Goal: Task Accomplishment & Management: Manage account settings

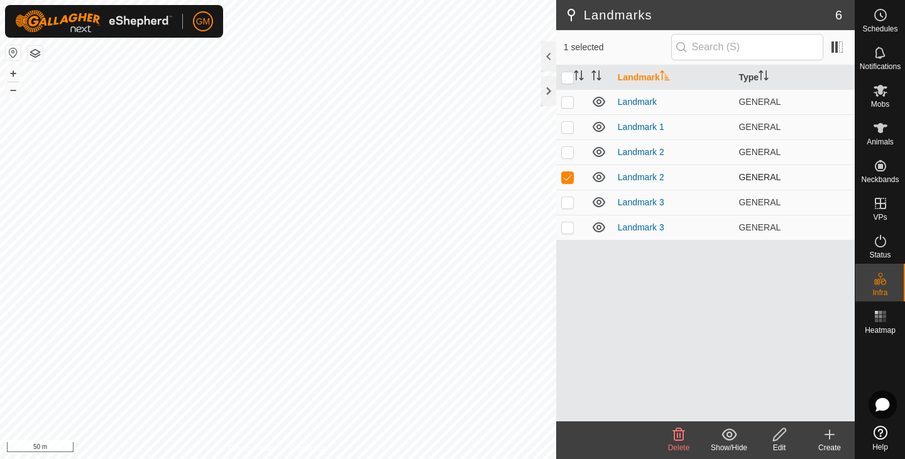
click at [571, 174] on p-checkbox at bounding box center [567, 177] width 13 height 10
click at [569, 175] on p-checkbox at bounding box center [567, 177] width 13 height 10
click at [681, 434] on icon at bounding box center [679, 435] width 12 height 13
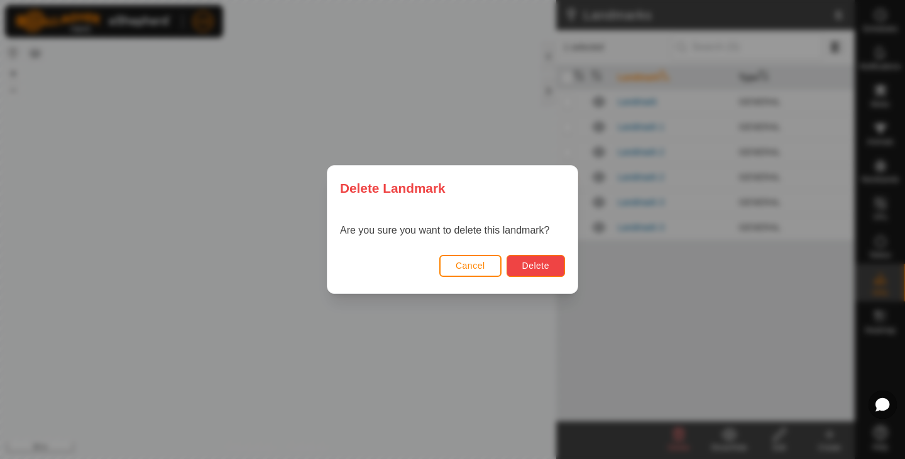
click at [541, 267] on span "Delete" at bounding box center [535, 266] width 27 height 10
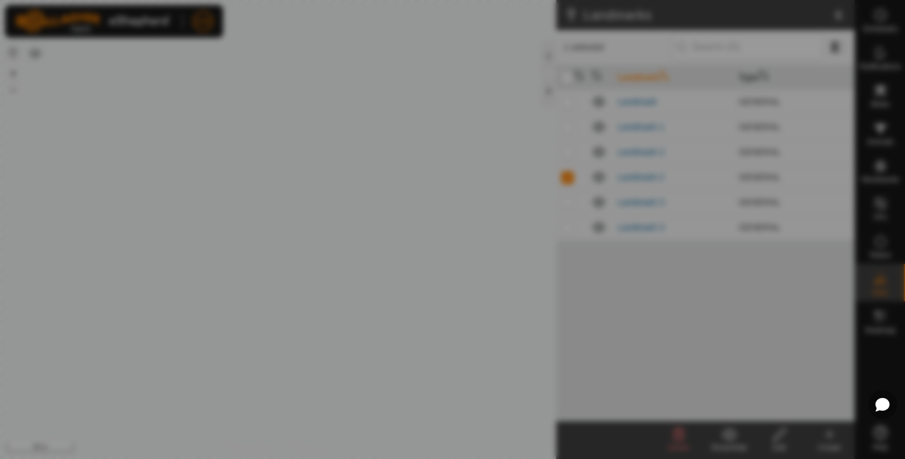
checkbox input "false"
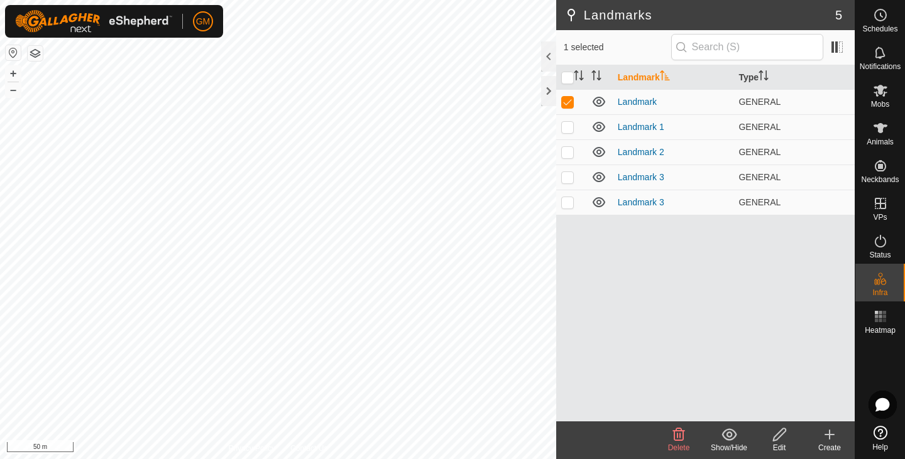
click at [676, 434] on icon at bounding box center [678, 434] width 15 height 15
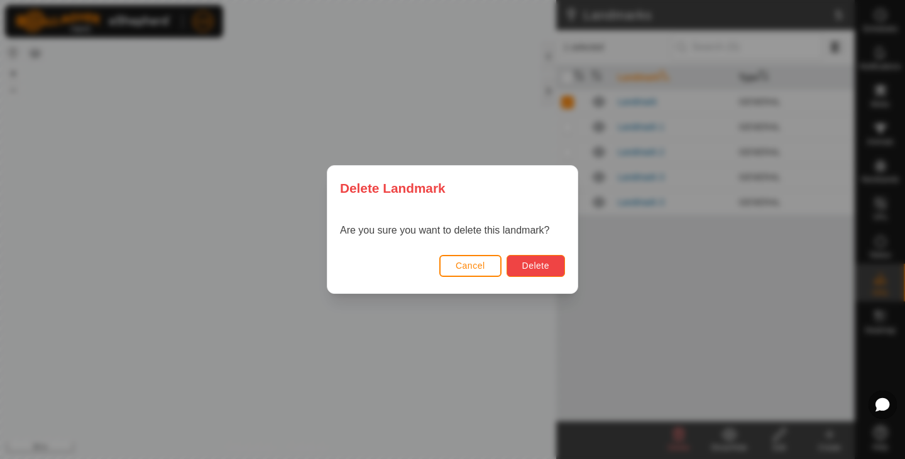
click at [537, 265] on span "Delete" at bounding box center [535, 266] width 27 height 10
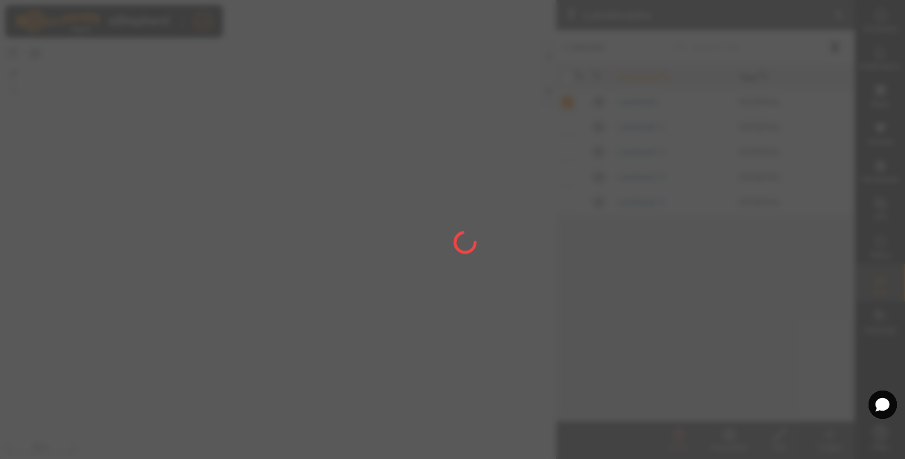
checkbox input "false"
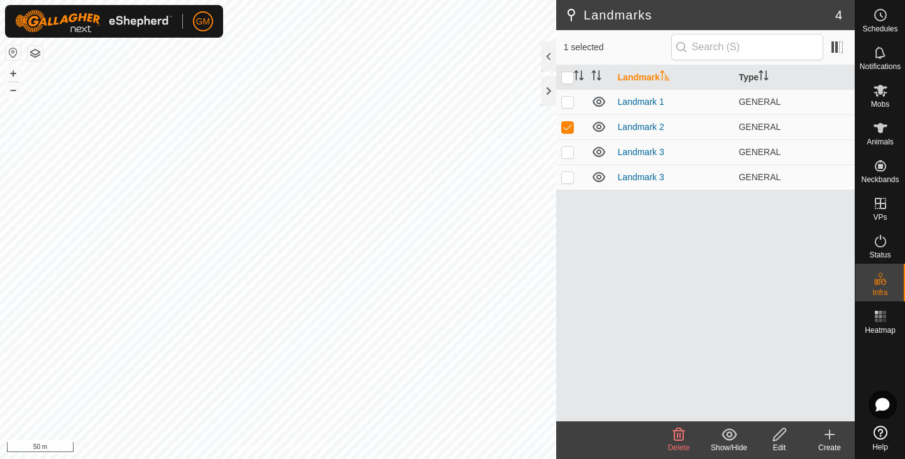
click at [674, 436] on icon at bounding box center [679, 435] width 12 height 13
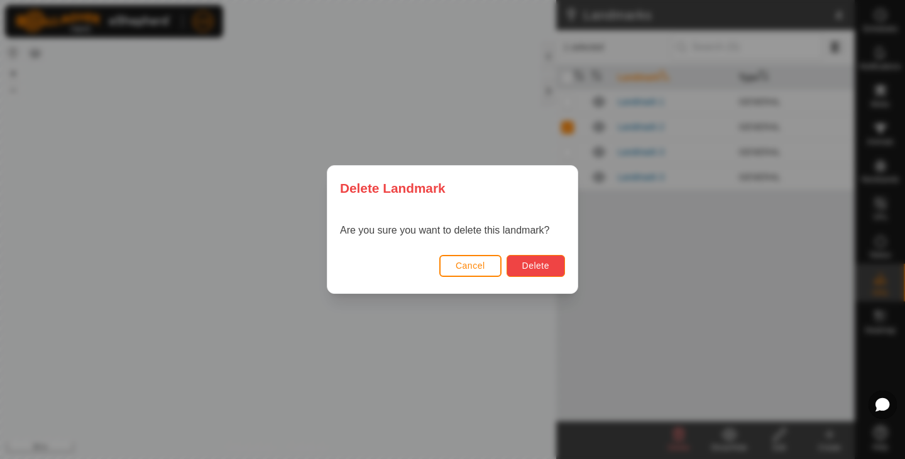
click at [525, 266] on span "Delete" at bounding box center [535, 266] width 27 height 10
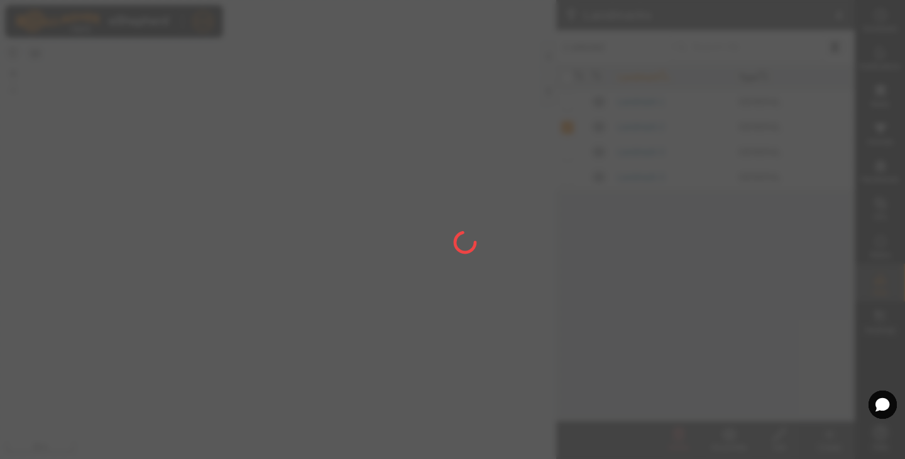
checkbox input "false"
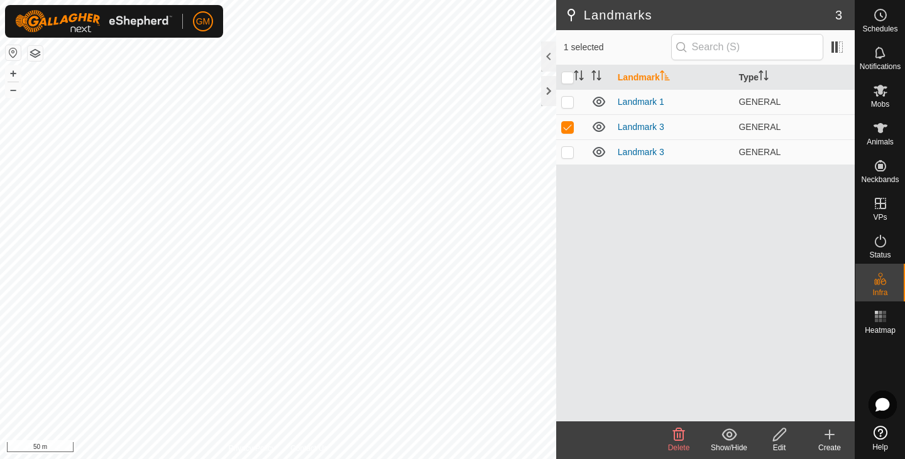
click at [681, 436] on icon at bounding box center [679, 435] width 12 height 13
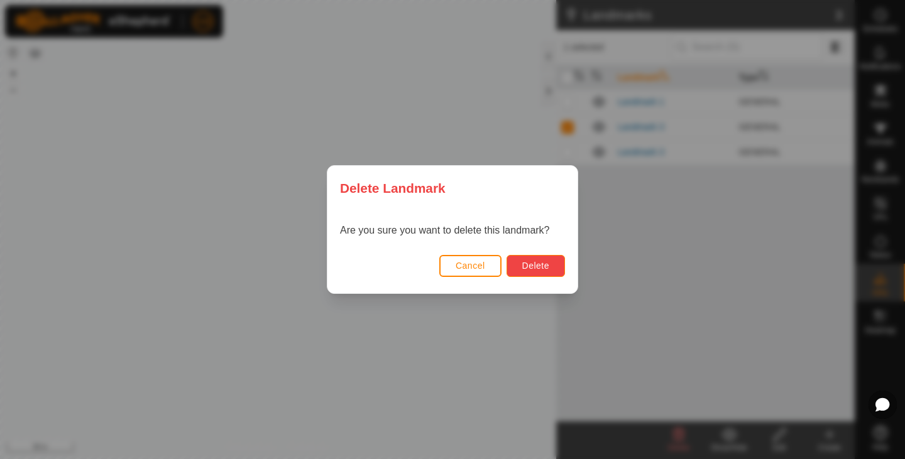
click at [545, 267] on span "Delete" at bounding box center [535, 266] width 27 height 10
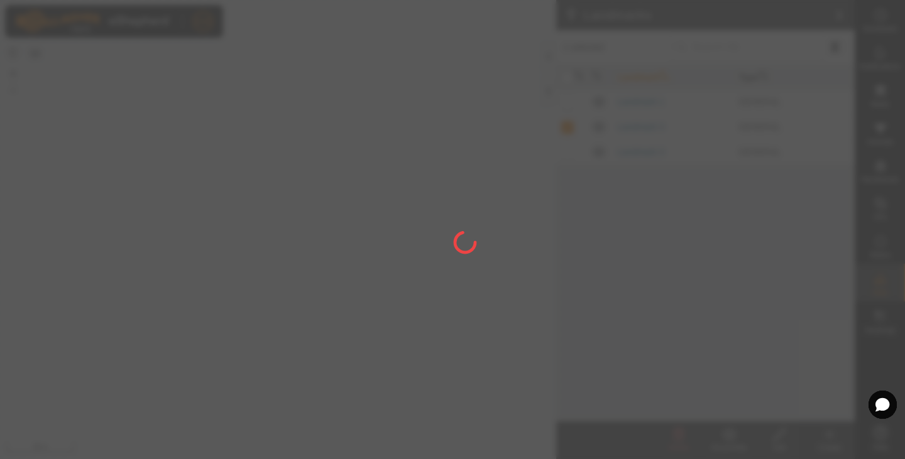
checkbox input "false"
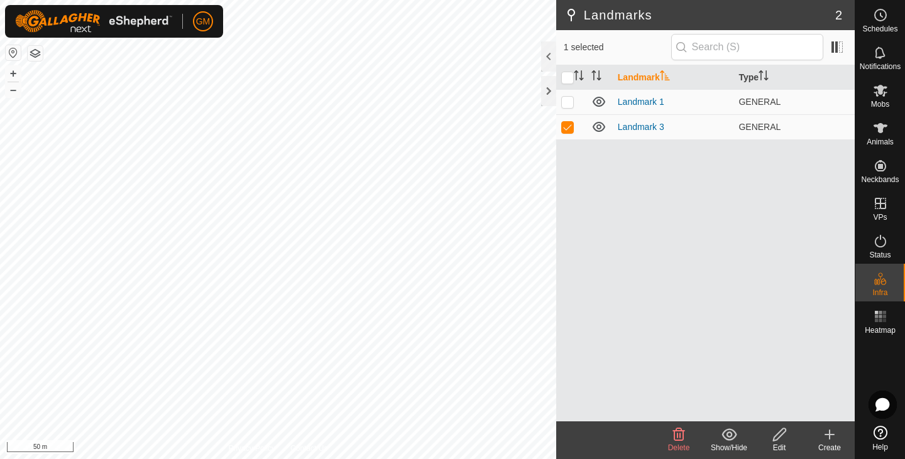
click at [680, 430] on icon at bounding box center [678, 434] width 15 height 15
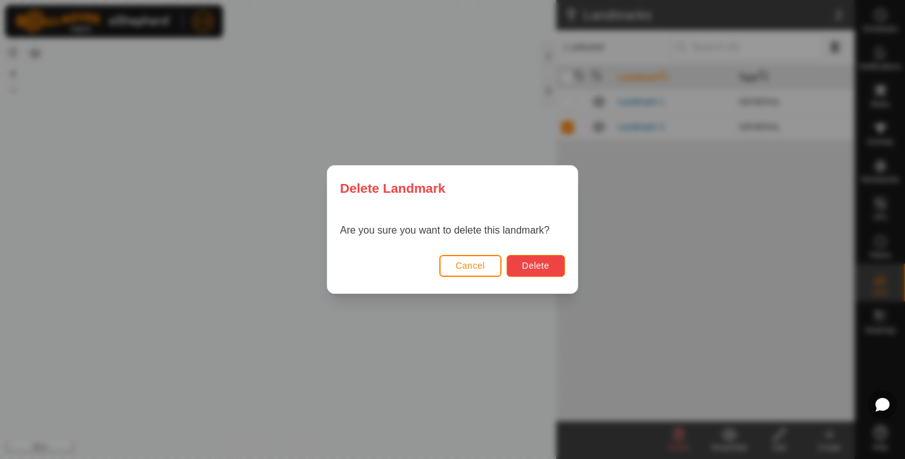
click at [533, 265] on span "Delete" at bounding box center [535, 266] width 27 height 10
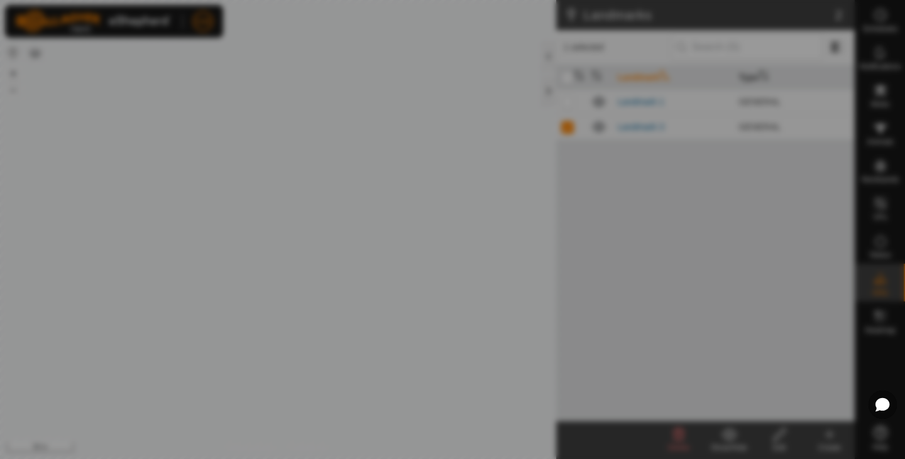
checkbox input "false"
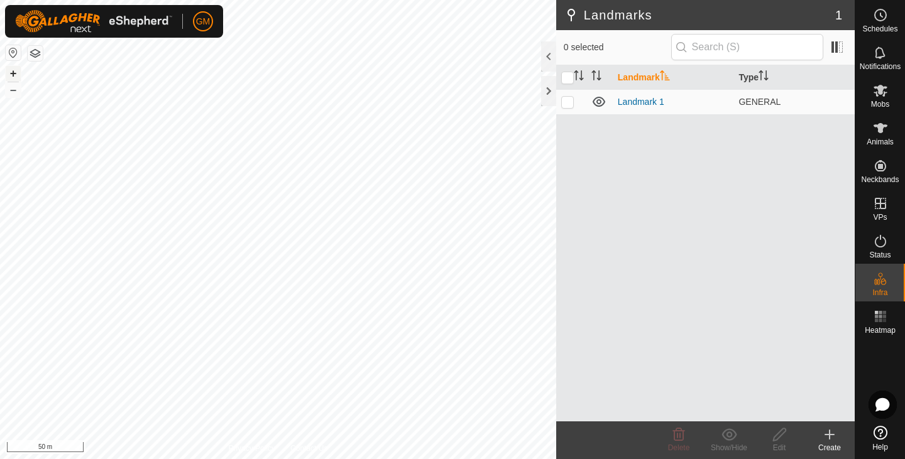
click at [9, 74] on button "+" at bounding box center [13, 73] width 15 height 15
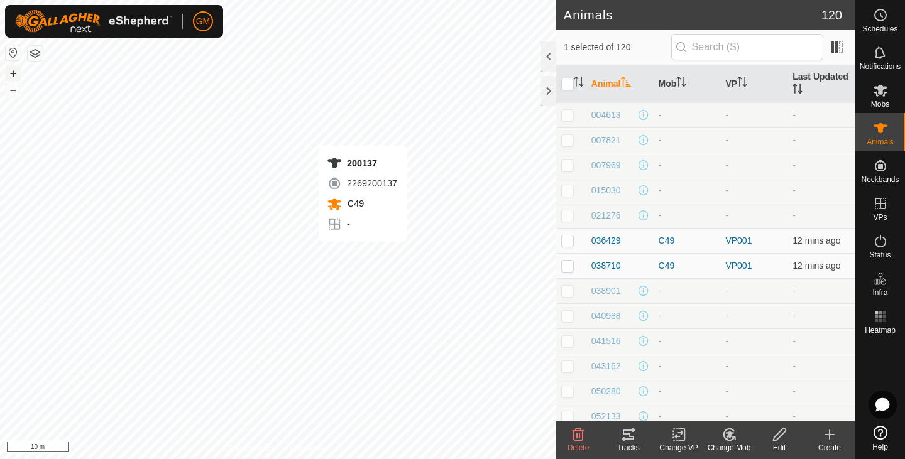
checkbox input "false"
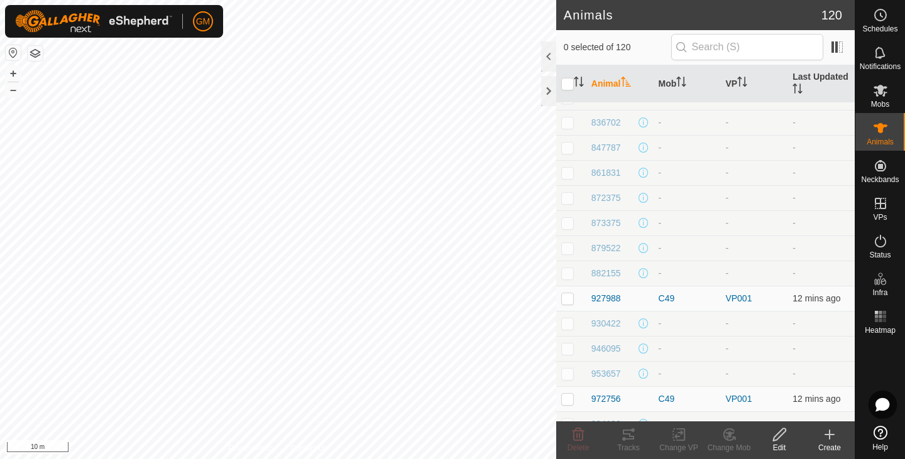
scroll to position [2701, 0]
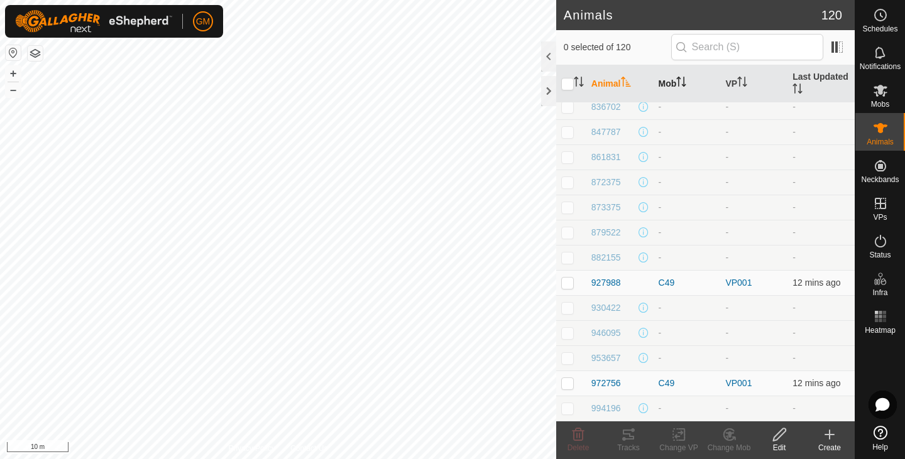
click at [681, 85] on icon "Activate to sort" at bounding box center [681, 82] width 10 height 10
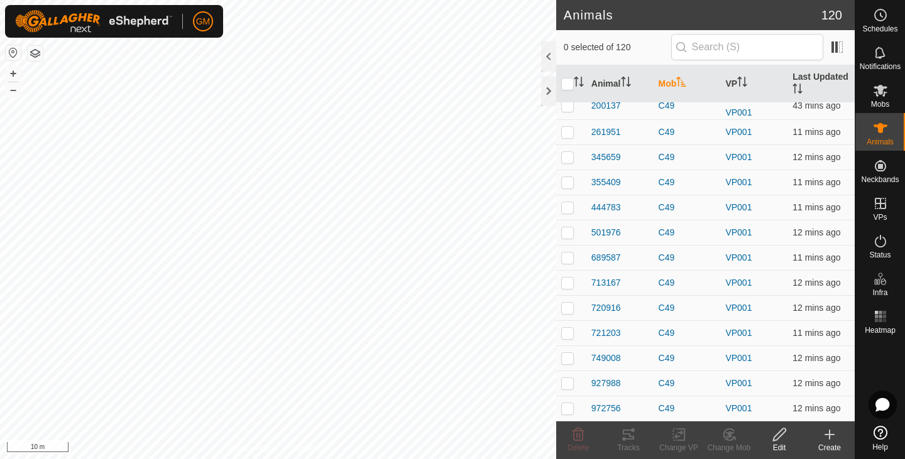
scroll to position [0, 0]
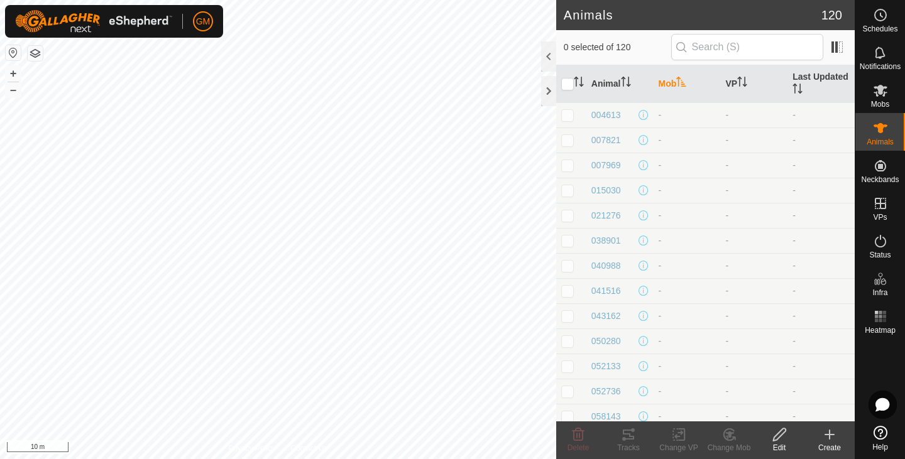
click at [678, 83] on icon "Activate to sort" at bounding box center [681, 82] width 10 height 10
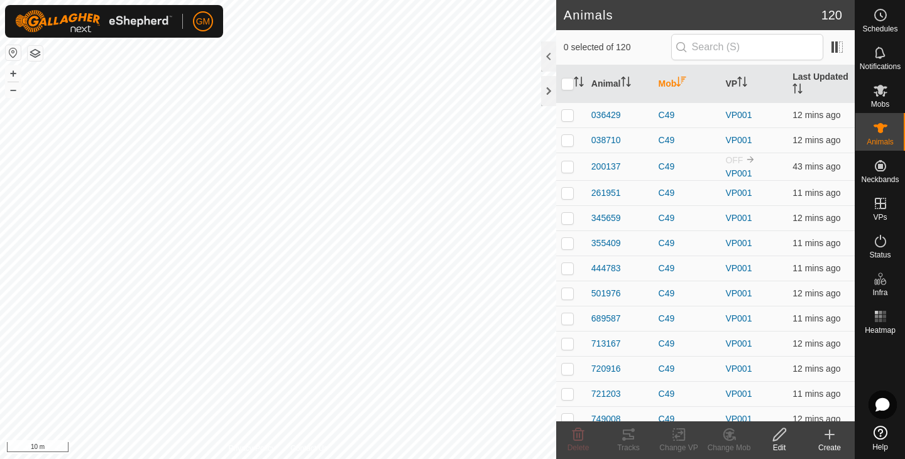
click at [678, 83] on icon "Activate to sort" at bounding box center [681, 82] width 10 height 10
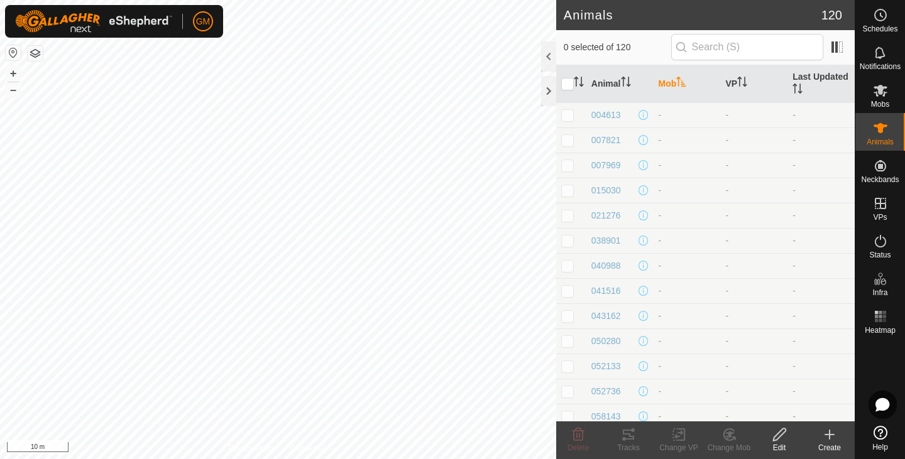
click at [683, 81] on icon "Activate to sort" at bounding box center [681, 82] width 10 height 10
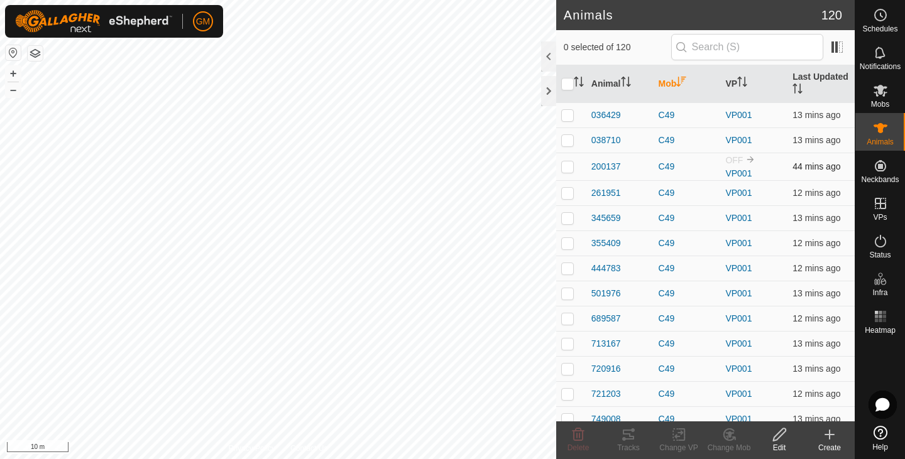
click at [734, 155] on td "OFF VP001" at bounding box center [753, 167] width 67 height 28
click at [732, 160] on span "OFF" at bounding box center [734, 160] width 18 height 10
click at [737, 170] on link "VP001" at bounding box center [738, 173] width 26 height 10
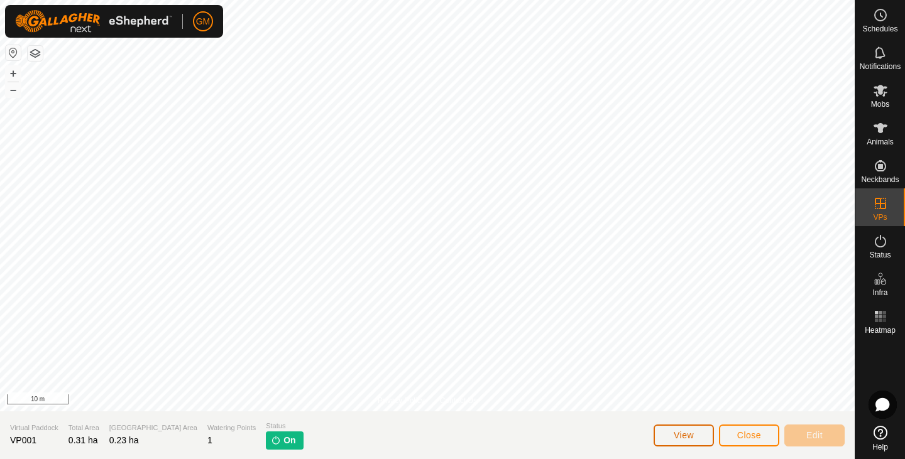
click at [686, 432] on span "View" at bounding box center [684, 436] width 20 height 10
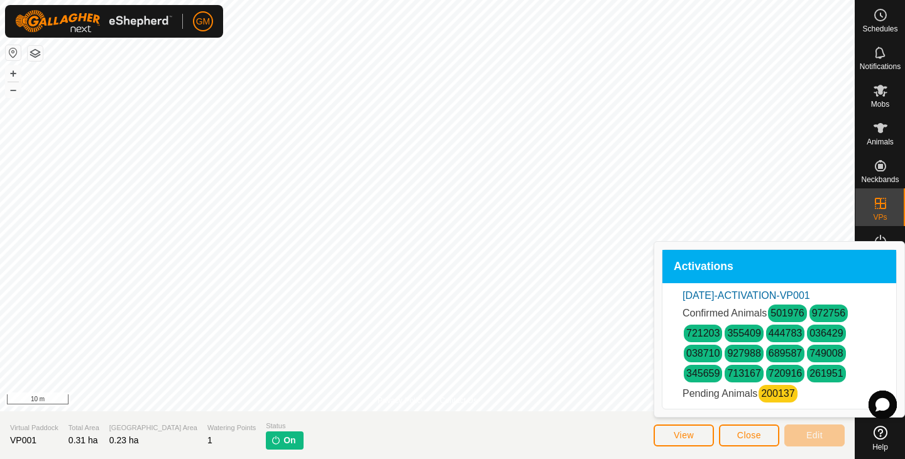
click at [771, 394] on link "200137" at bounding box center [777, 393] width 33 height 11
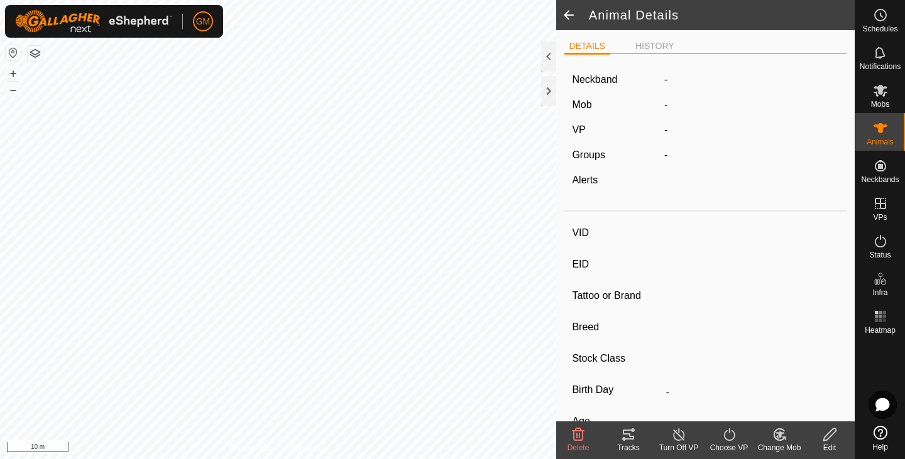
type input "200137"
type input "-"
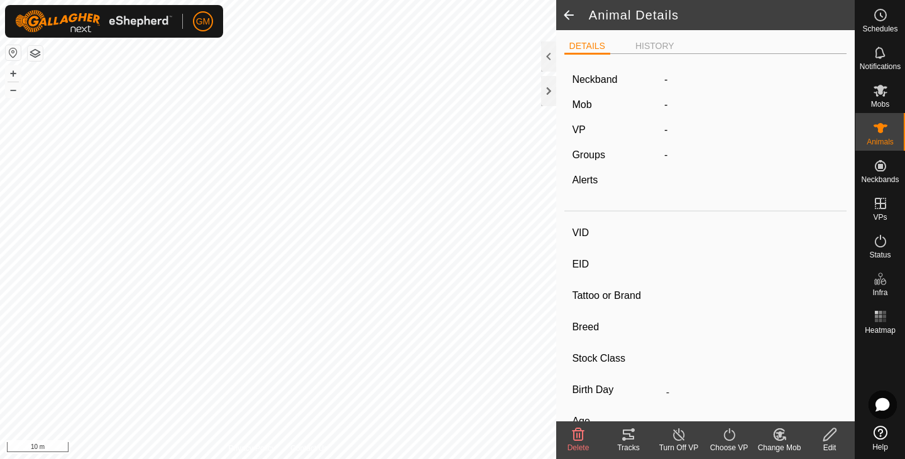
type input "-"
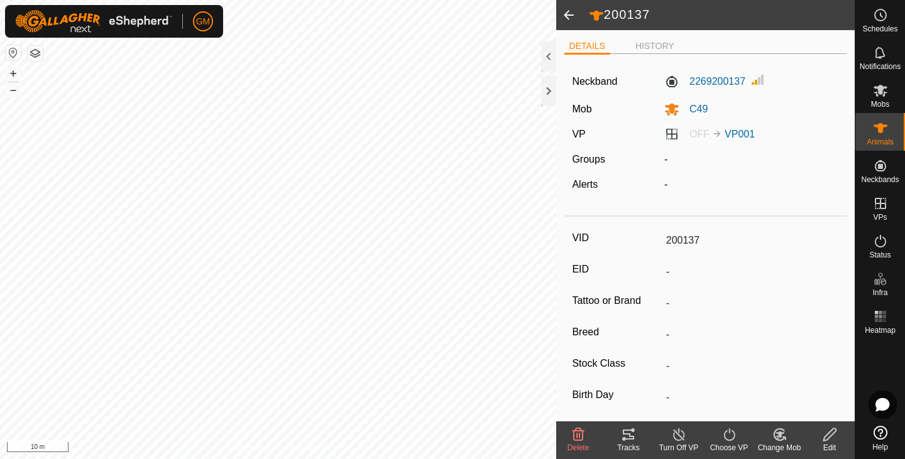
click at [563, 16] on span at bounding box center [568, 15] width 25 height 30
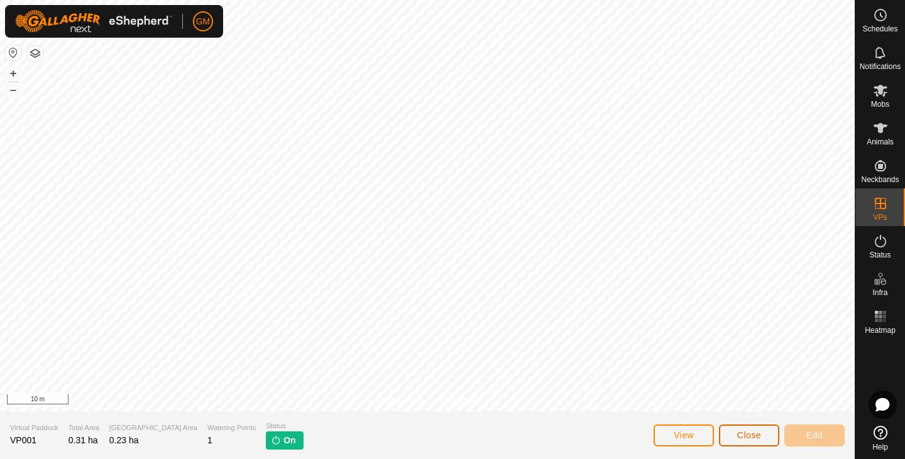
click at [741, 436] on span "Close" at bounding box center [749, 436] width 24 height 10
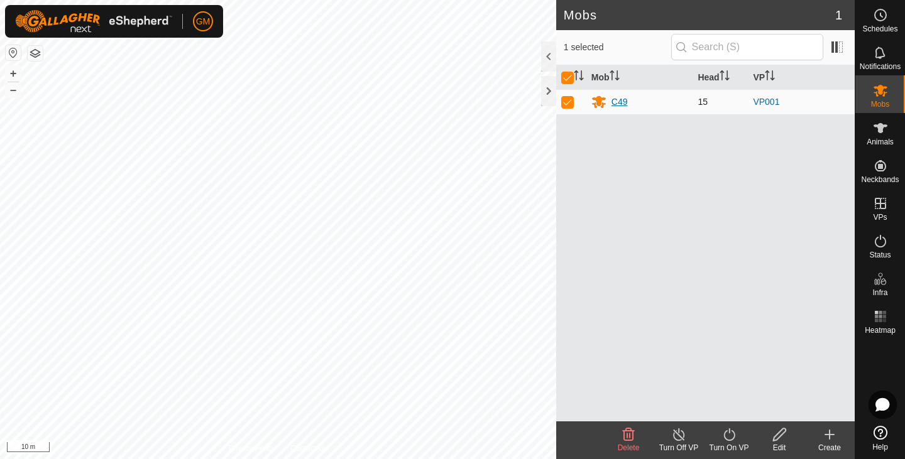
click at [615, 99] on div "C49" at bounding box center [620, 102] width 16 height 13
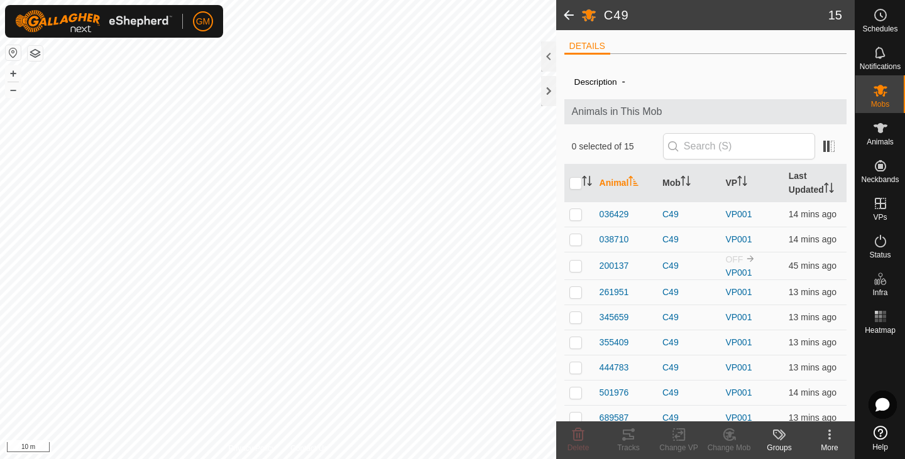
click at [566, 11] on span at bounding box center [568, 15] width 25 height 30
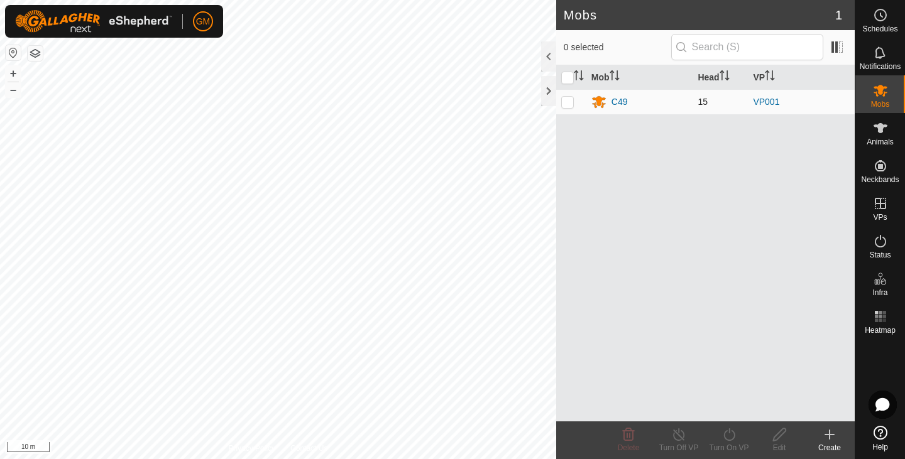
click at [570, 104] on p-checkbox at bounding box center [567, 102] width 13 height 10
checkbox input "true"
click at [570, 104] on p-checkbox at bounding box center [567, 102] width 13 height 10
checkbox input "false"
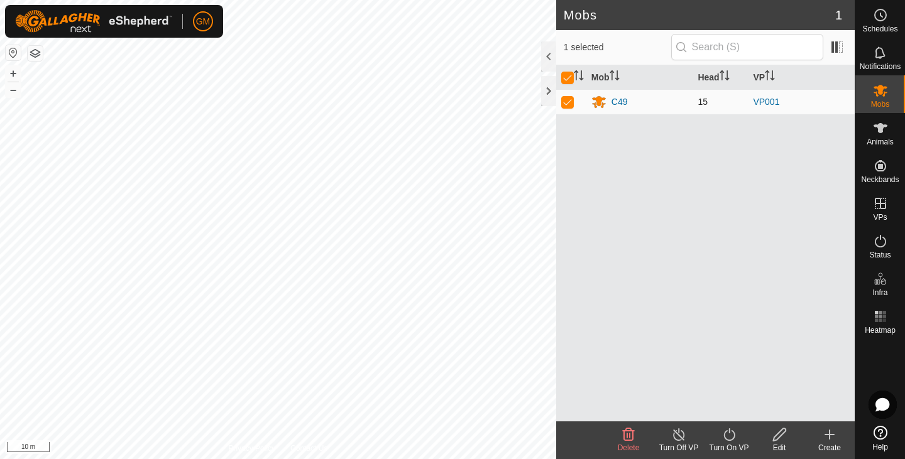
checkbox input "false"
click at [886, 135] on icon at bounding box center [880, 128] width 15 height 15
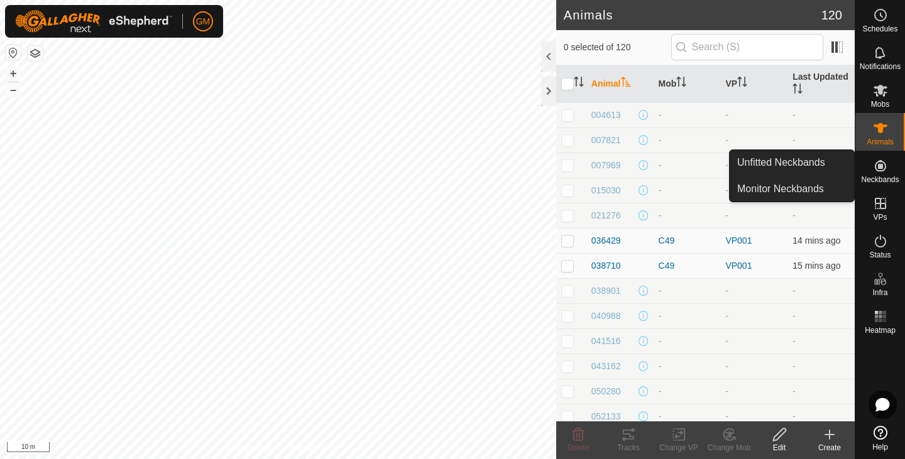
click at [879, 172] on icon at bounding box center [880, 165] width 15 height 15
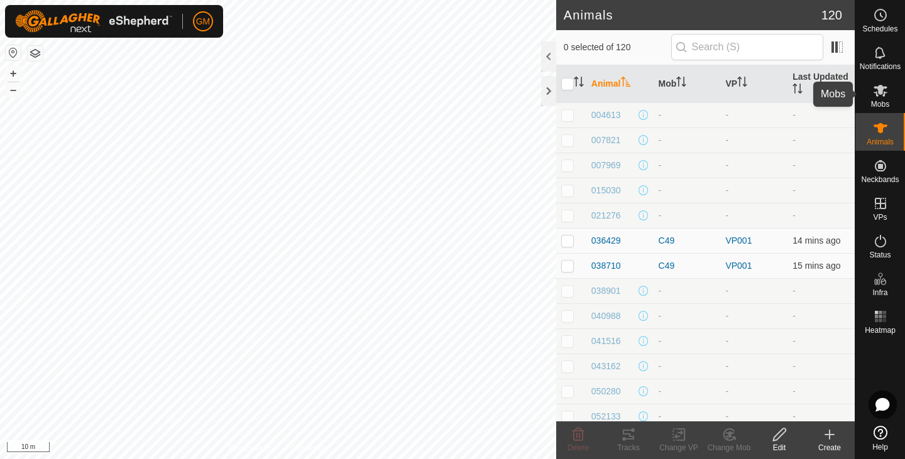
click at [881, 99] on es-mob-svg-icon at bounding box center [880, 90] width 23 height 20
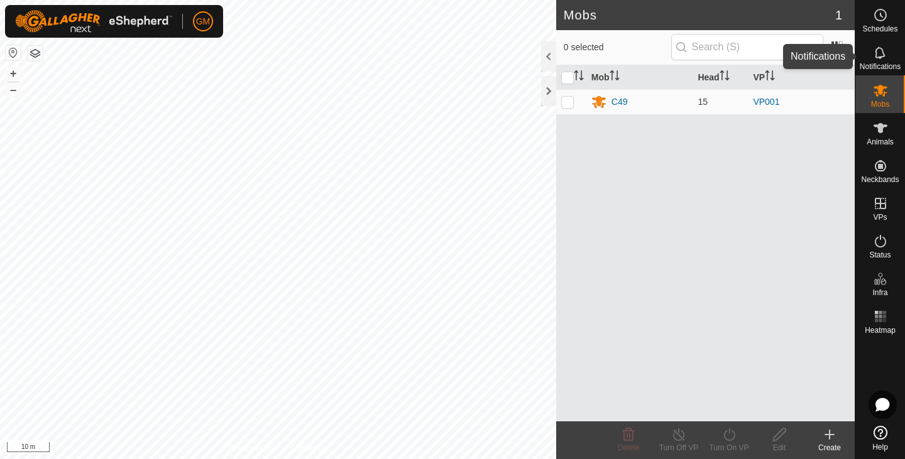
click at [877, 50] on icon at bounding box center [880, 52] width 15 height 15
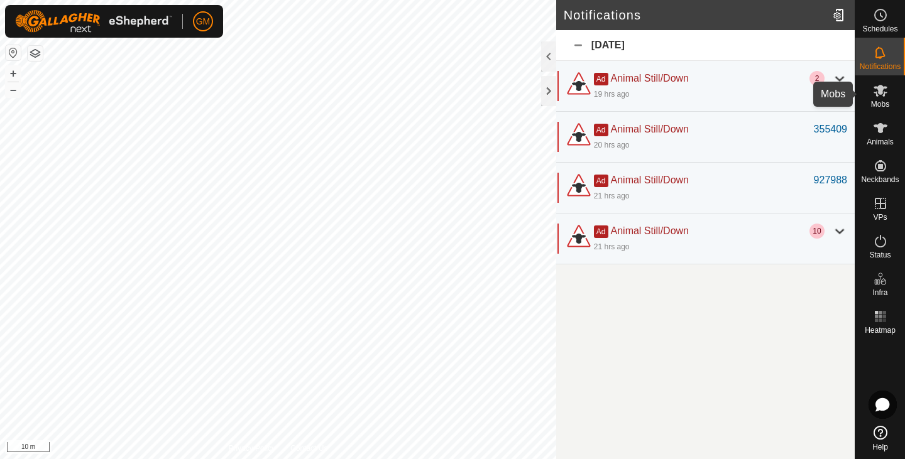
click at [879, 99] on es-mob-svg-icon at bounding box center [880, 90] width 23 height 20
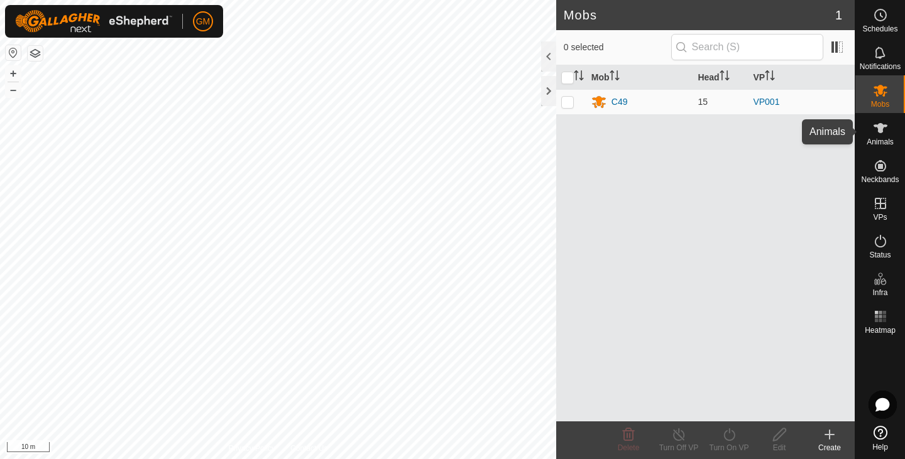
click at [875, 135] on icon at bounding box center [880, 128] width 15 height 15
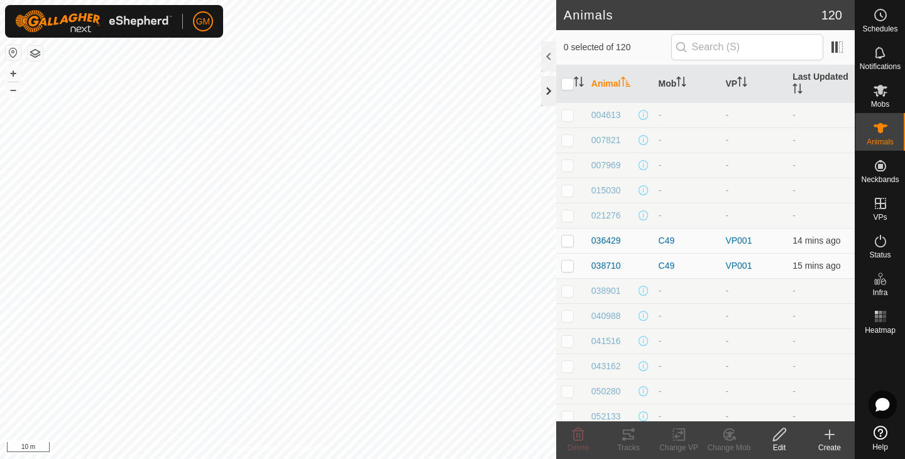
click at [549, 91] on div at bounding box center [548, 91] width 15 height 30
